Goal: Contribute content: Contribute content

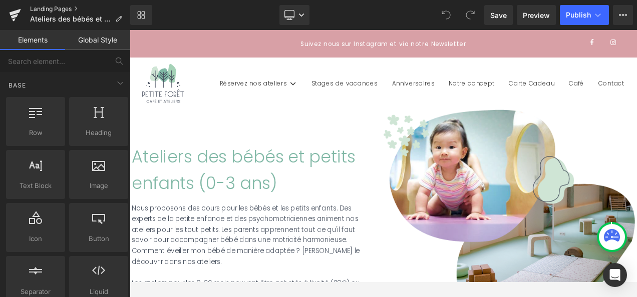
click at [65, 8] on link "Landing Pages" at bounding box center [80, 9] width 100 height 8
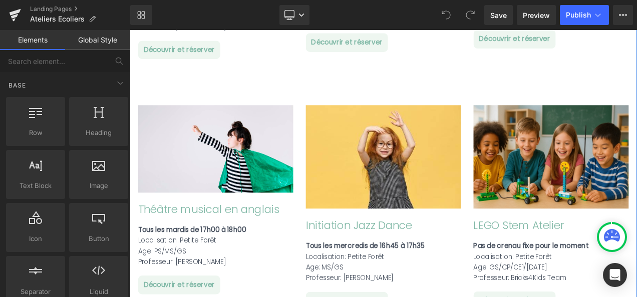
scroll to position [1449, 0]
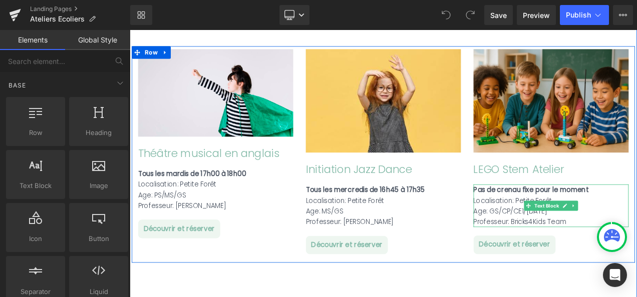
click at [609, 253] on div "Professeur: Bricks4Kids Team" at bounding box center [632, 259] width 185 height 13
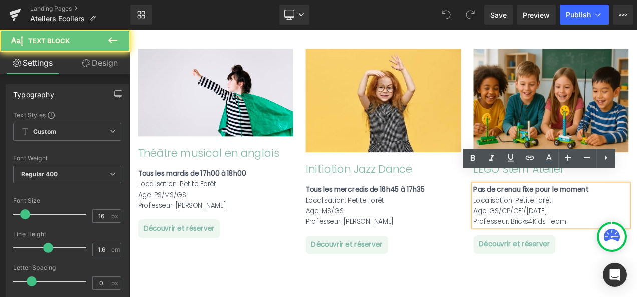
click at [609, 253] on div "Professeur: Bricks4Kids Team" at bounding box center [632, 259] width 185 height 13
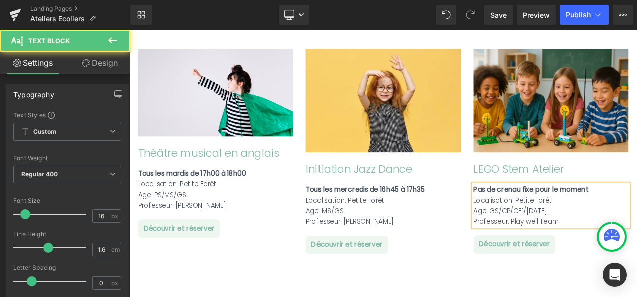
click at [614, 240] on div "Age: GS/CP/CE1/CE2" at bounding box center [632, 246] width 185 height 13
click at [637, 215] on div "Pas de crenau fixe pour le moment" at bounding box center [632, 221] width 185 height 13
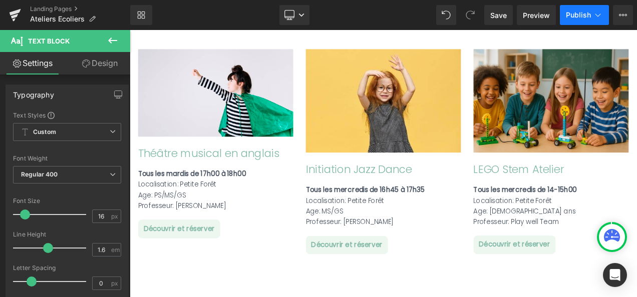
click at [579, 10] on button "Publish" at bounding box center [584, 15] width 49 height 20
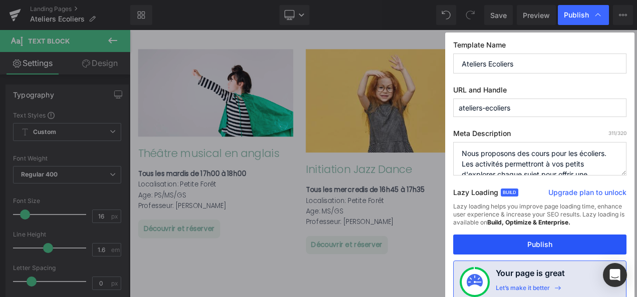
click at [516, 241] on button "Publish" at bounding box center [539, 245] width 173 height 20
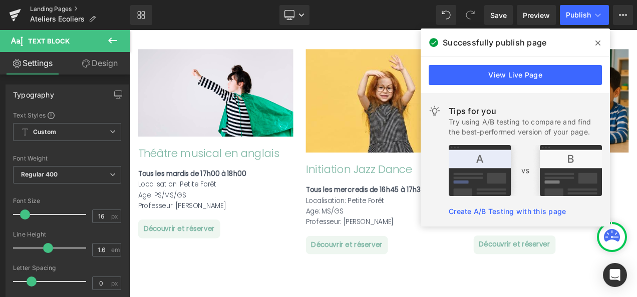
click at [58, 6] on link "Landing Pages" at bounding box center [80, 9] width 100 height 8
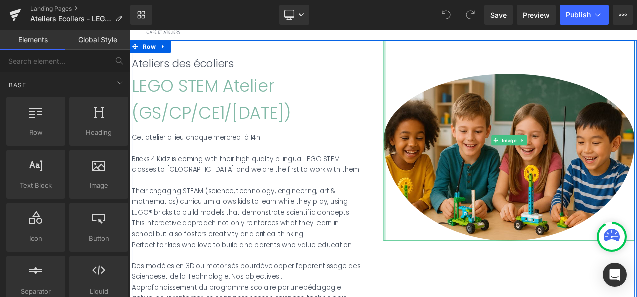
scroll to position [83, 0]
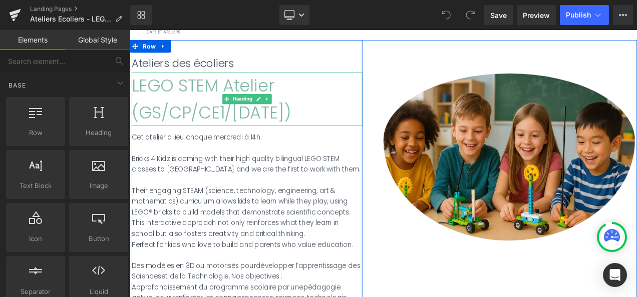
click at [285, 128] on h2 "LEGO STEM Atelier (GS/CP/CE1/[DATE])" at bounding box center [269, 113] width 275 height 64
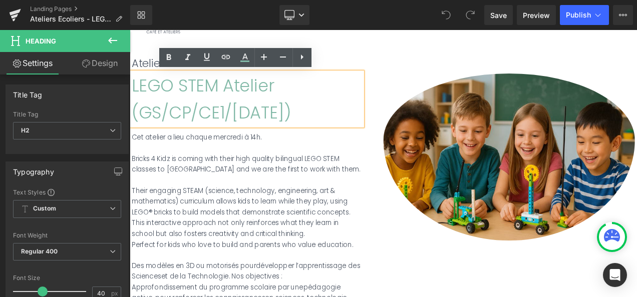
click at [285, 128] on h2 "LEGO STEM Atelier (GS/CP/CE1/CE2)" at bounding box center [269, 113] width 275 height 64
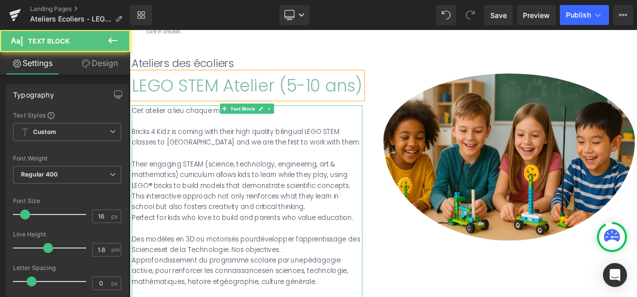
click at [209, 161] on div "Bricks 4 Kidz is coming with their high quality bilingual LEGO STEM classes to …" at bounding box center [269, 159] width 275 height 26
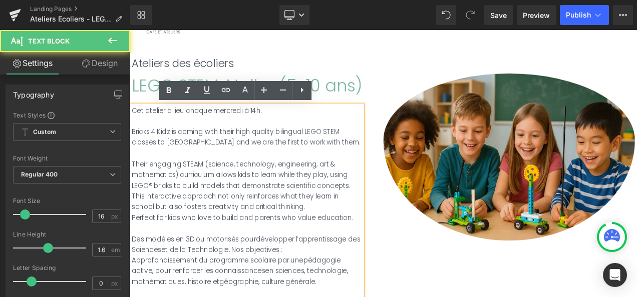
click at [133, 151] on div "Bricks 4 Kidz is coming with their high quality bilingual LEGO STEM classes to …" at bounding box center [269, 159] width 275 height 26
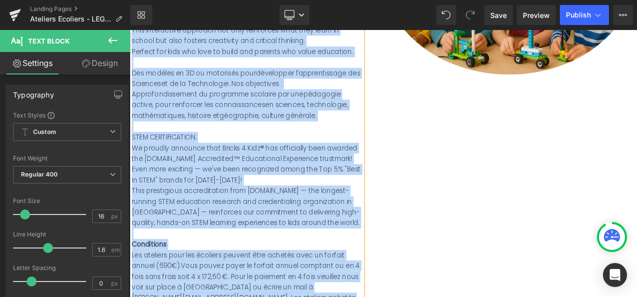
scroll to position [283, 0]
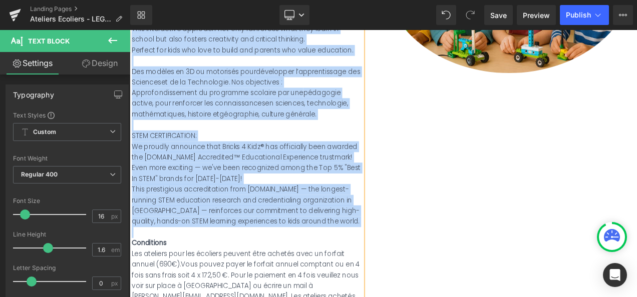
drag, startPoint x: 130, startPoint y: 149, endPoint x: 356, endPoint y: 266, distance: 254.0
click at [356, 266] on div "Cet atelier a lieu chaque mercredi à 14h. Bricks 4 Kidz is coming with their hi…" at bounding box center [269, 164] width 275 height 489
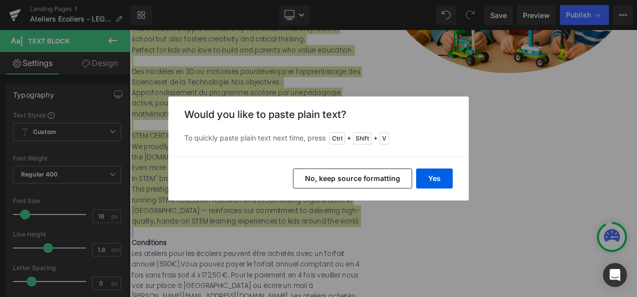
click at [380, 182] on button "No, keep source formatting" at bounding box center [352, 179] width 119 height 20
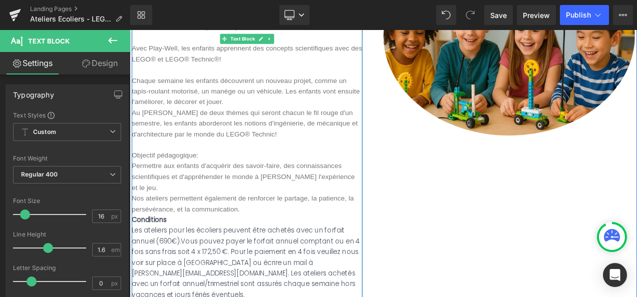
scroll to position [209, 0]
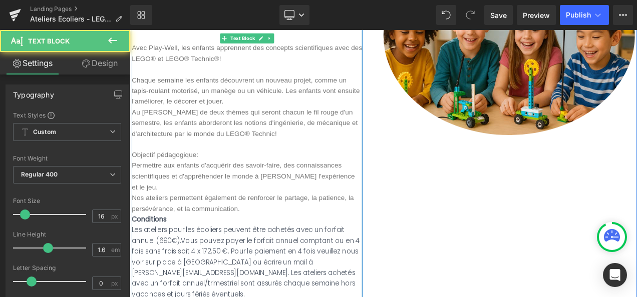
click at [273, 235] on div "Atelier LEGO STEM fait par les experts de PLAYWELL. Avec Play-Well, les enfants…" at bounding box center [269, 135] width 275 height 231
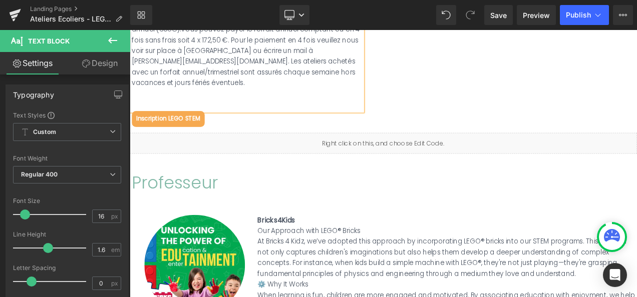
scroll to position [495, 0]
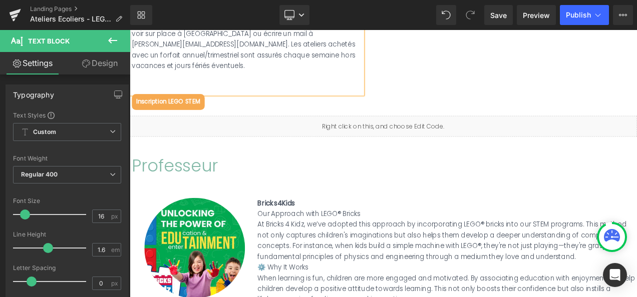
click at [297, 231] on strong "Bricks4Kids" at bounding box center [304, 237] width 45 height 12
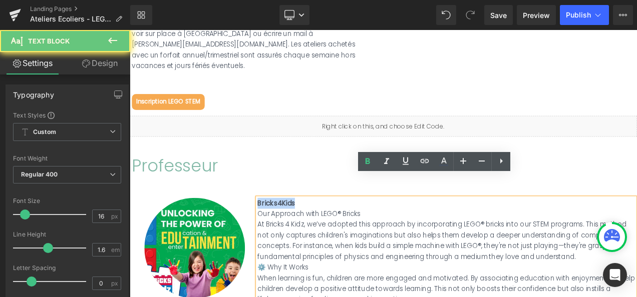
click at [297, 231] on strong "Bricks4Kids" at bounding box center [304, 237] width 45 height 12
